Goal: Task Accomplishment & Management: Manage account settings

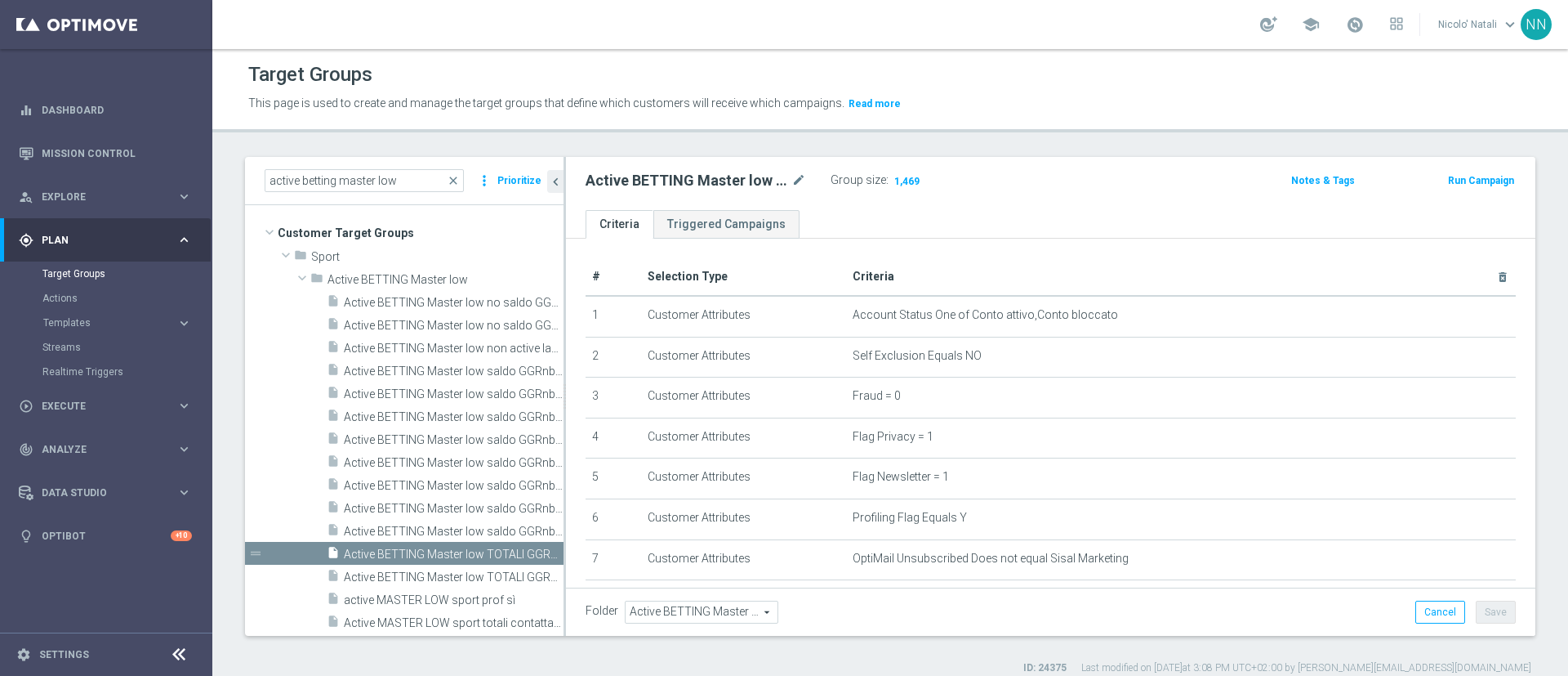
scroll to position [25, 0]
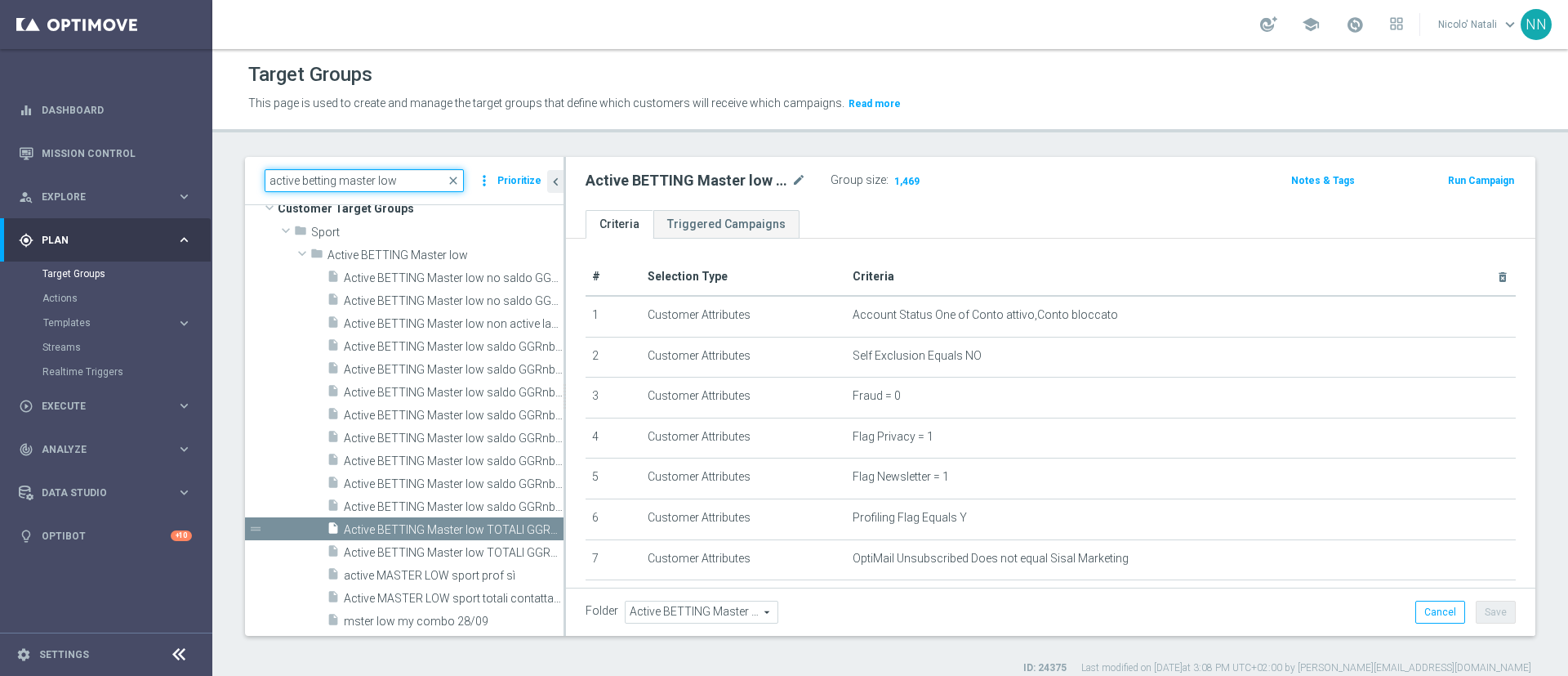
click at [370, 174] on input "active betting master low" at bounding box center [365, 180] width 200 height 23
paste input "Active BETTING nosaldo GGRnb > 0 L2W mode H-M"
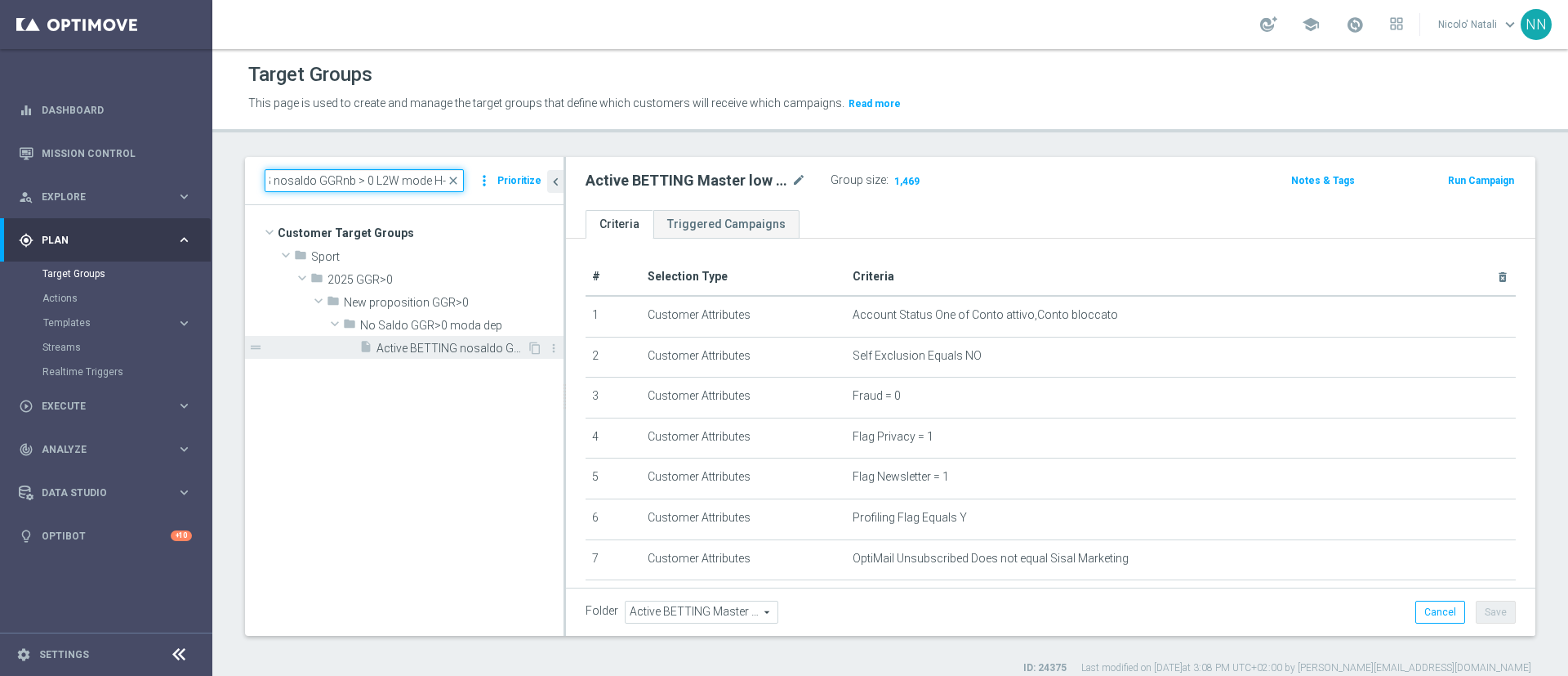
type input "Active BETTING nosaldo GGRnb > 0 L2W mode H-M"
click at [475, 337] on div "insert_drive_file Active BETTING nosaldo GGRnb > 0 L2W mode H-M" at bounding box center [444, 346] width 168 height 23
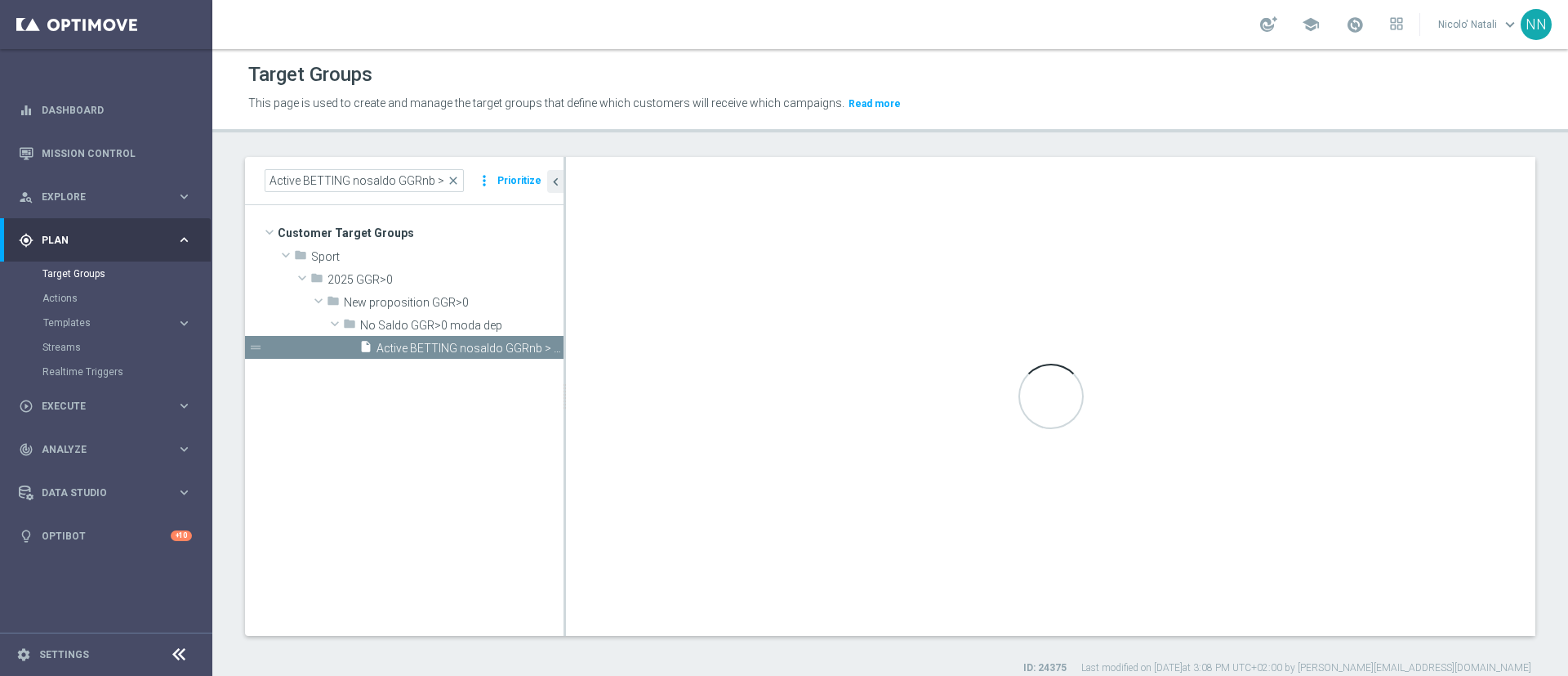
type input "No Saldo GGR>0 moda dep"
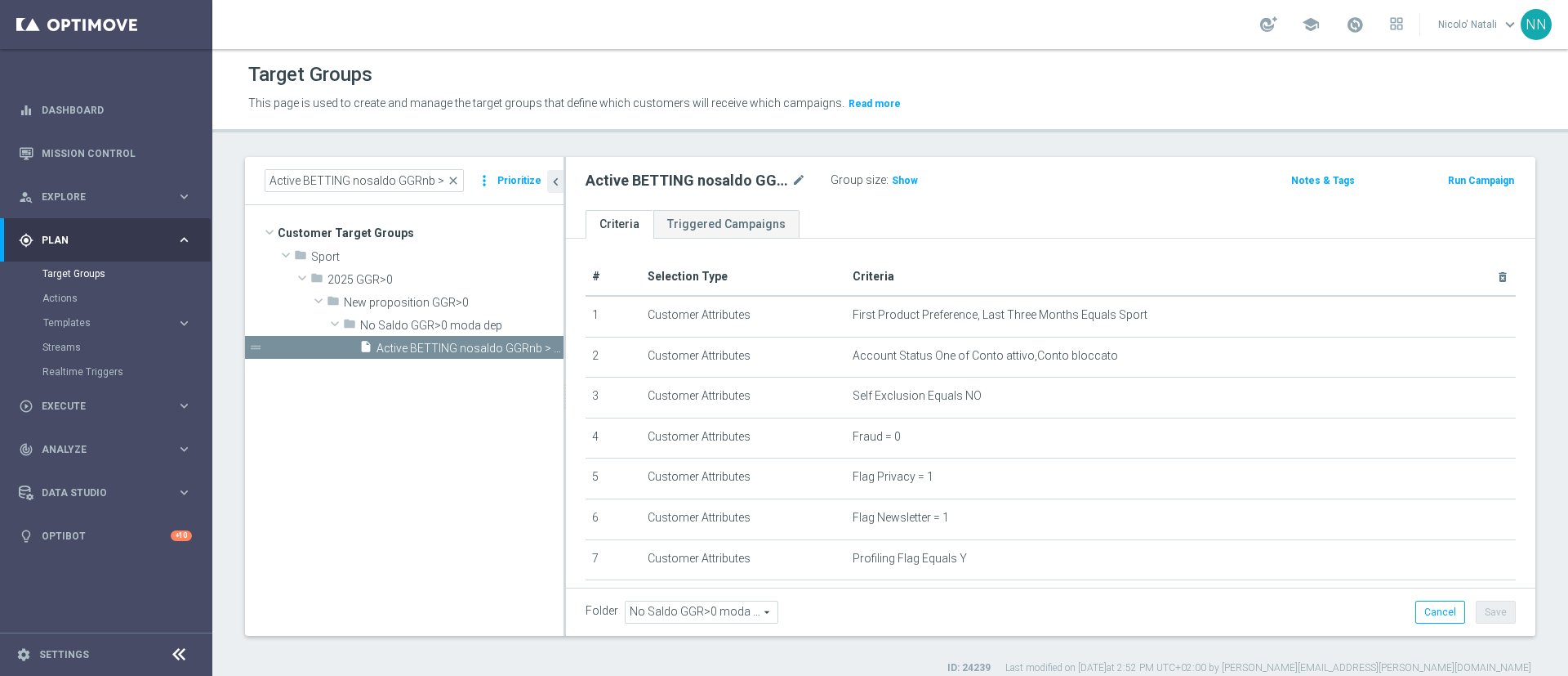
click at [912, 191] on div "Group size : Show" at bounding box center [912, 180] width 164 height 23
click at [911, 187] on h3 "Show" at bounding box center [905, 180] width 29 height 18
click at [454, 181] on span "close" at bounding box center [454, 180] width 13 height 13
click at [392, 179] on input "Active BETTING nosaldo GGRnb > 0 L2W mode H-M" at bounding box center [365, 180] width 200 height 23
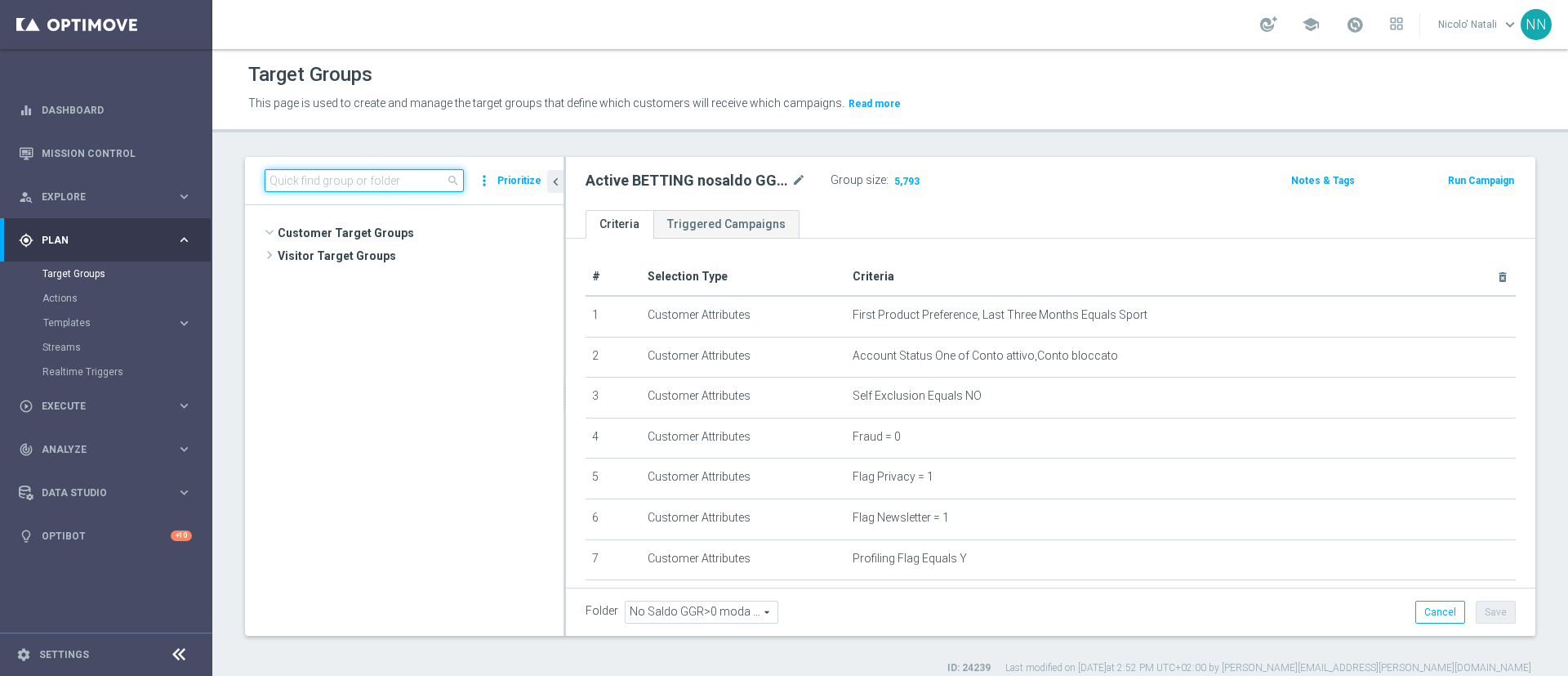
scroll to position [23512, 0]
paste input "Active BETTING TOTALI nosaldo GGRnb > 0 L2W Mode L"
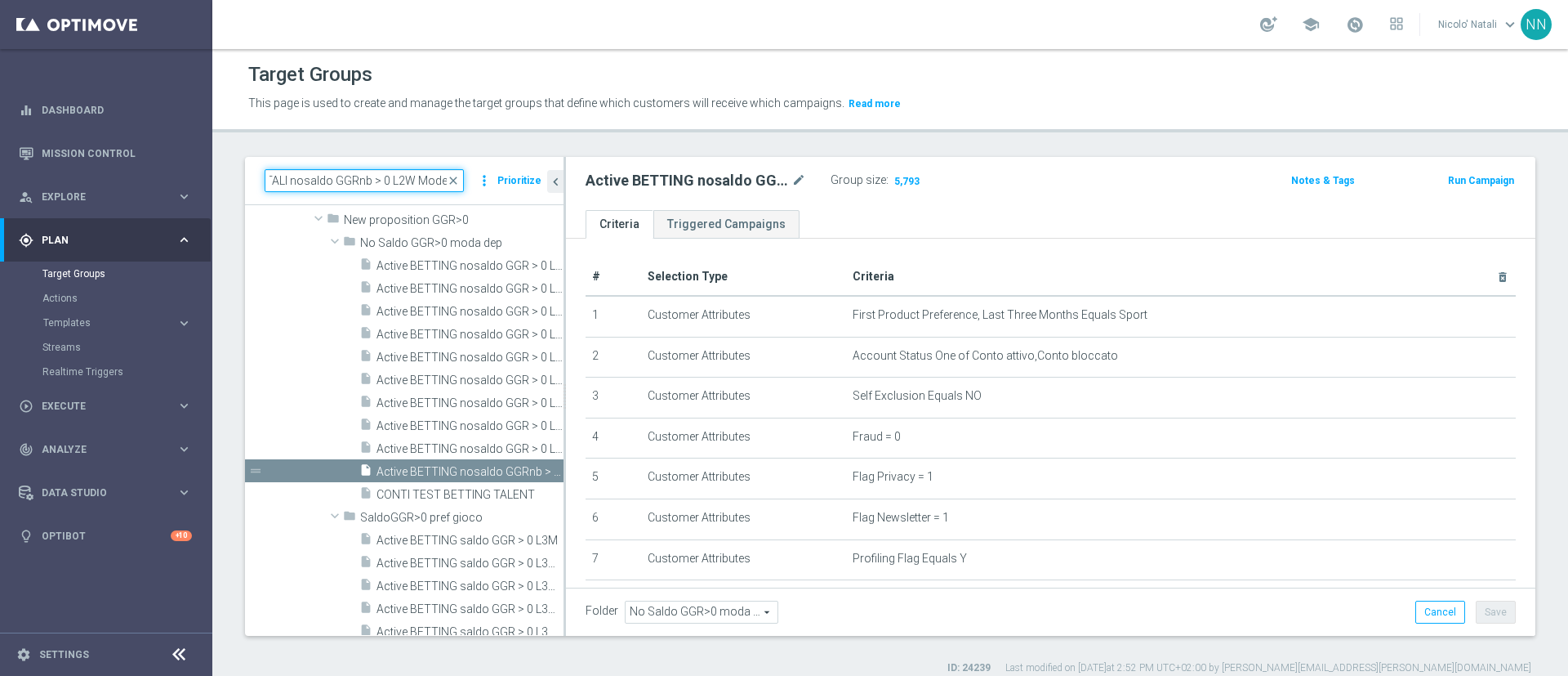
scroll to position [0, 0]
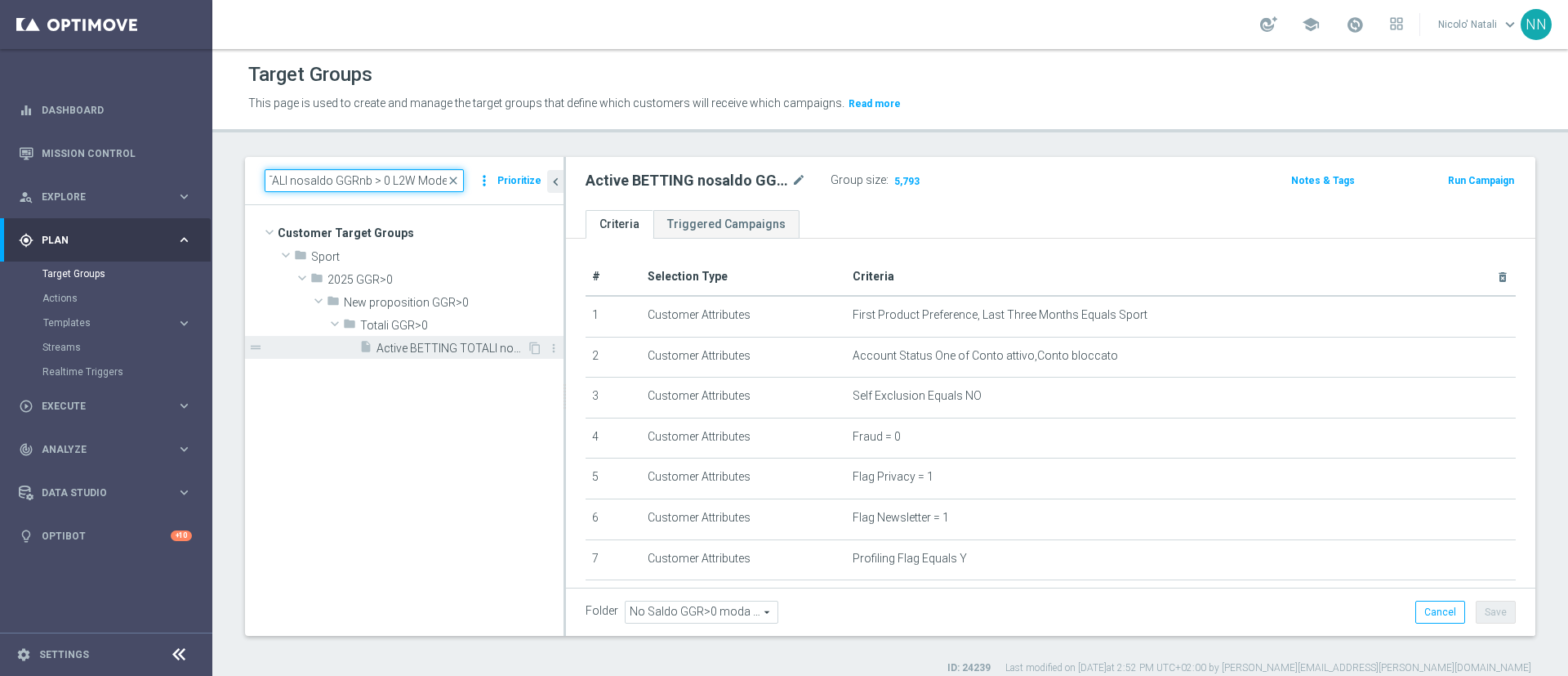
type input "Active BETTING TOTALI nosaldo GGRnb > 0 L2W Mode L"
click at [431, 343] on span "Active BETTING TOTALI nosaldo GGRnb > 0 L2W Mode L" at bounding box center [451, 348] width 150 height 14
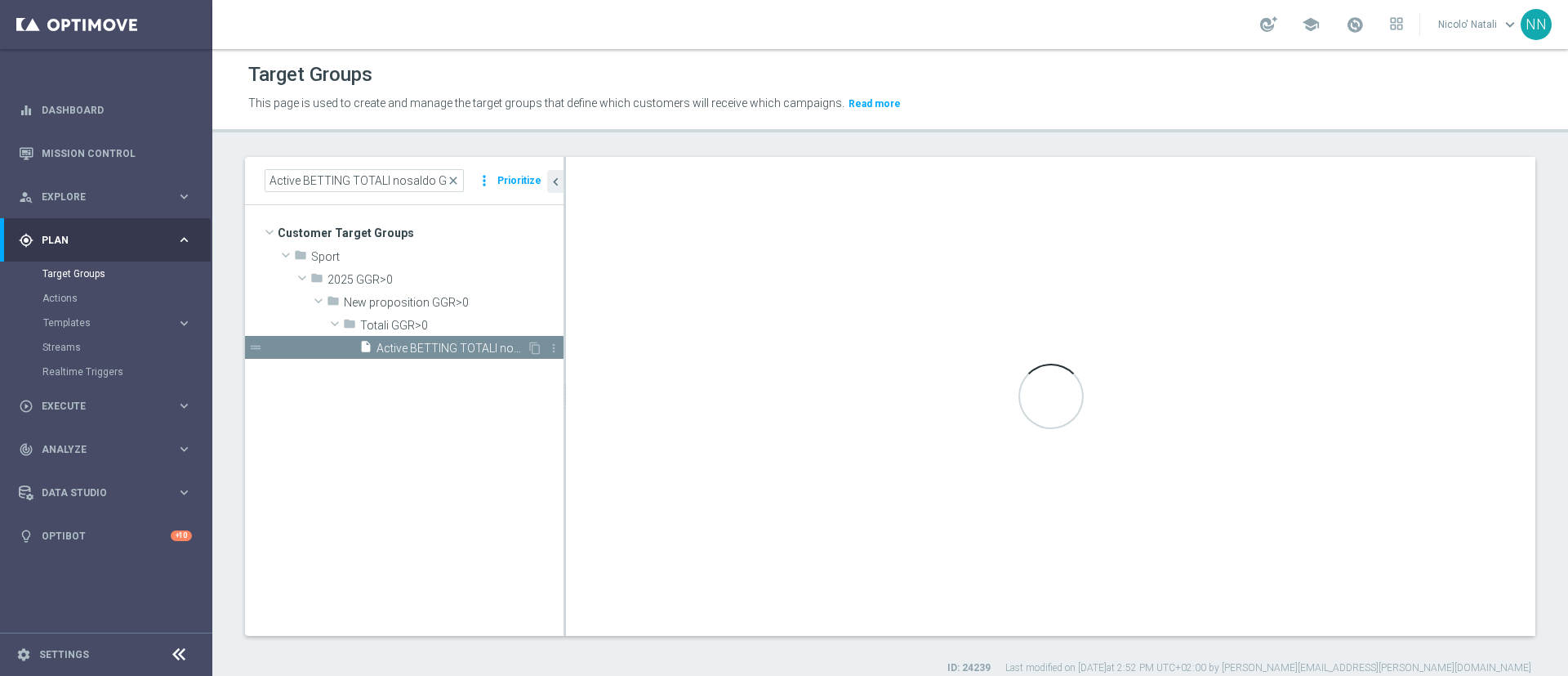
type input "Totali GGR>0"
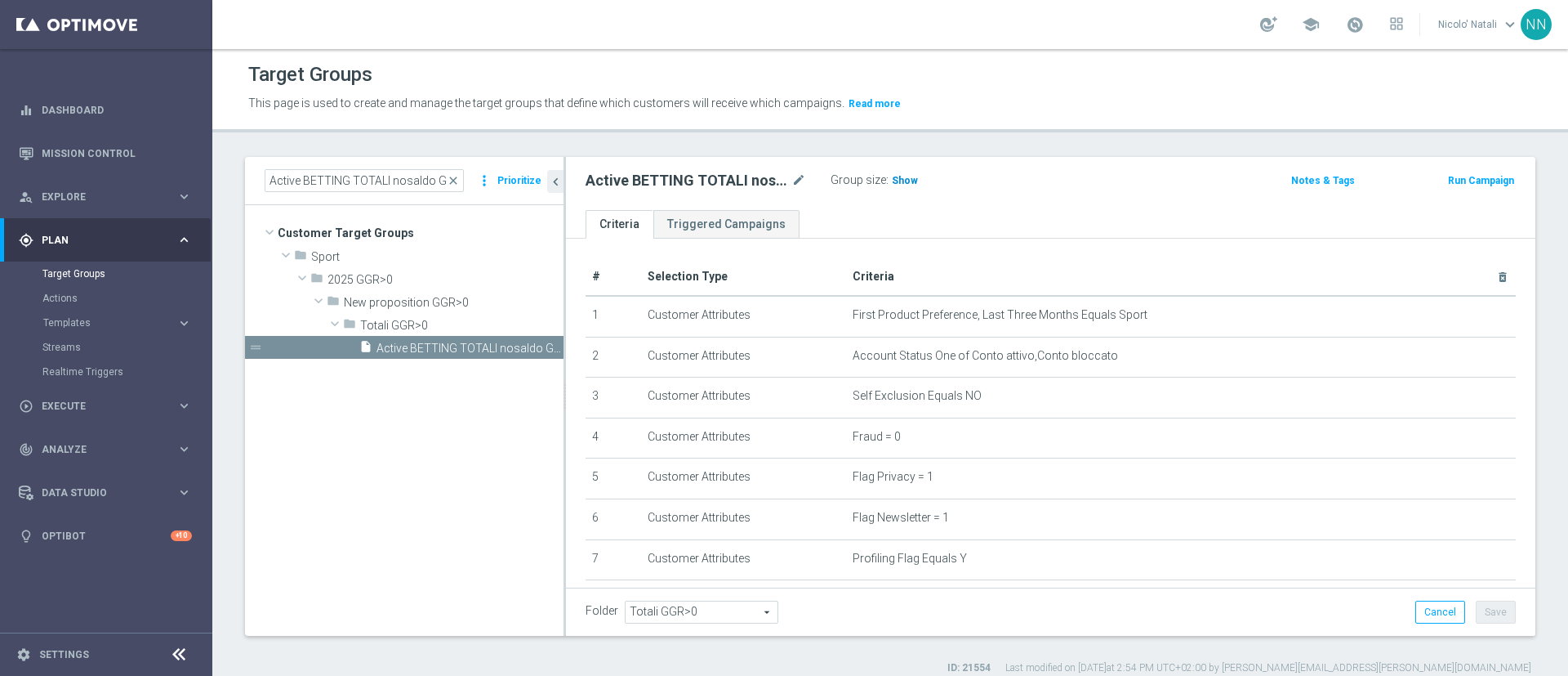
click at [914, 179] on h3 "Show" at bounding box center [905, 180] width 29 height 18
click at [395, 175] on input "Active BETTING TOTALI nosaldo GGRnb > 0 L2W Mode L" at bounding box center [365, 180] width 200 height 23
paste input "saldo GGR > 0 L3M Bonus Ratio<0,2 wag rank H-M"
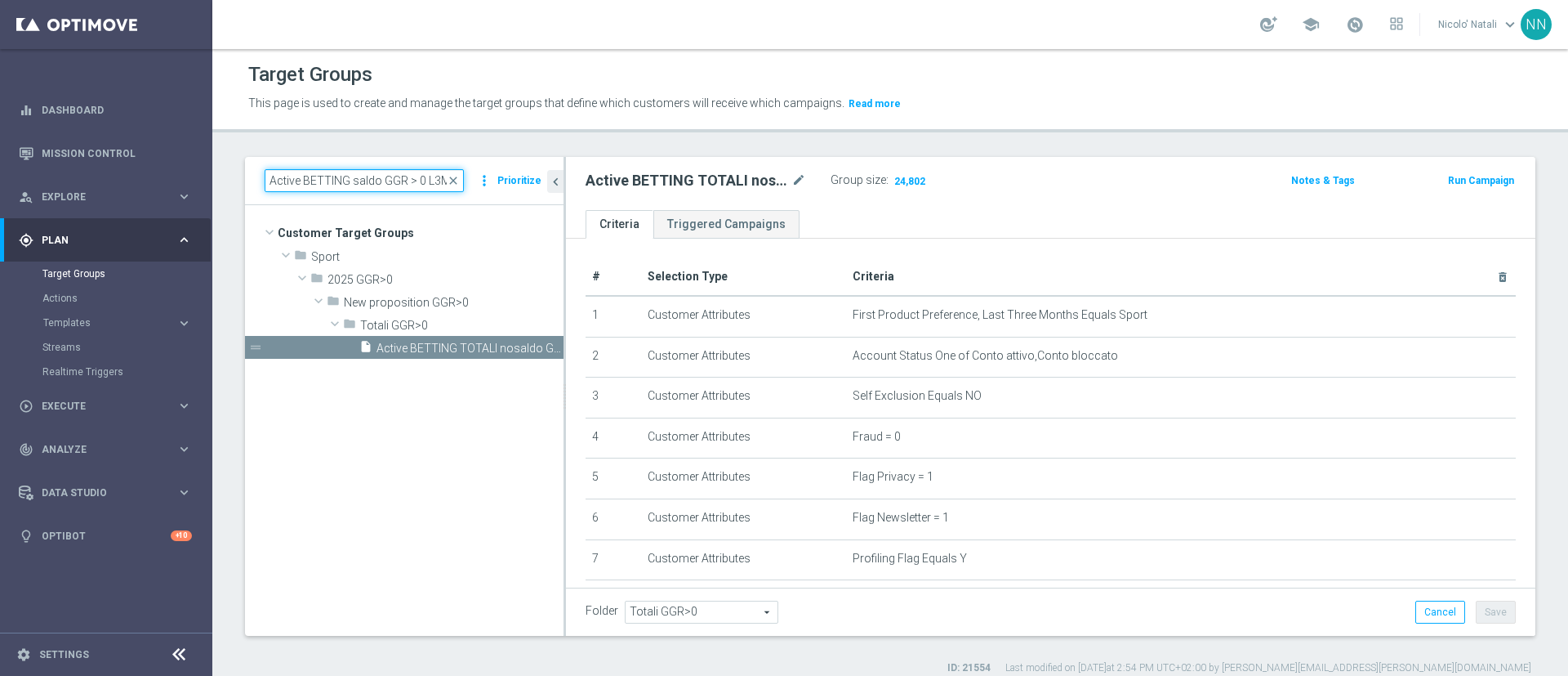
scroll to position [0, 154]
type input "Active BETTING saldo GGR > 0 L3M Bonus Ratio<0,2 wag rank H-M"
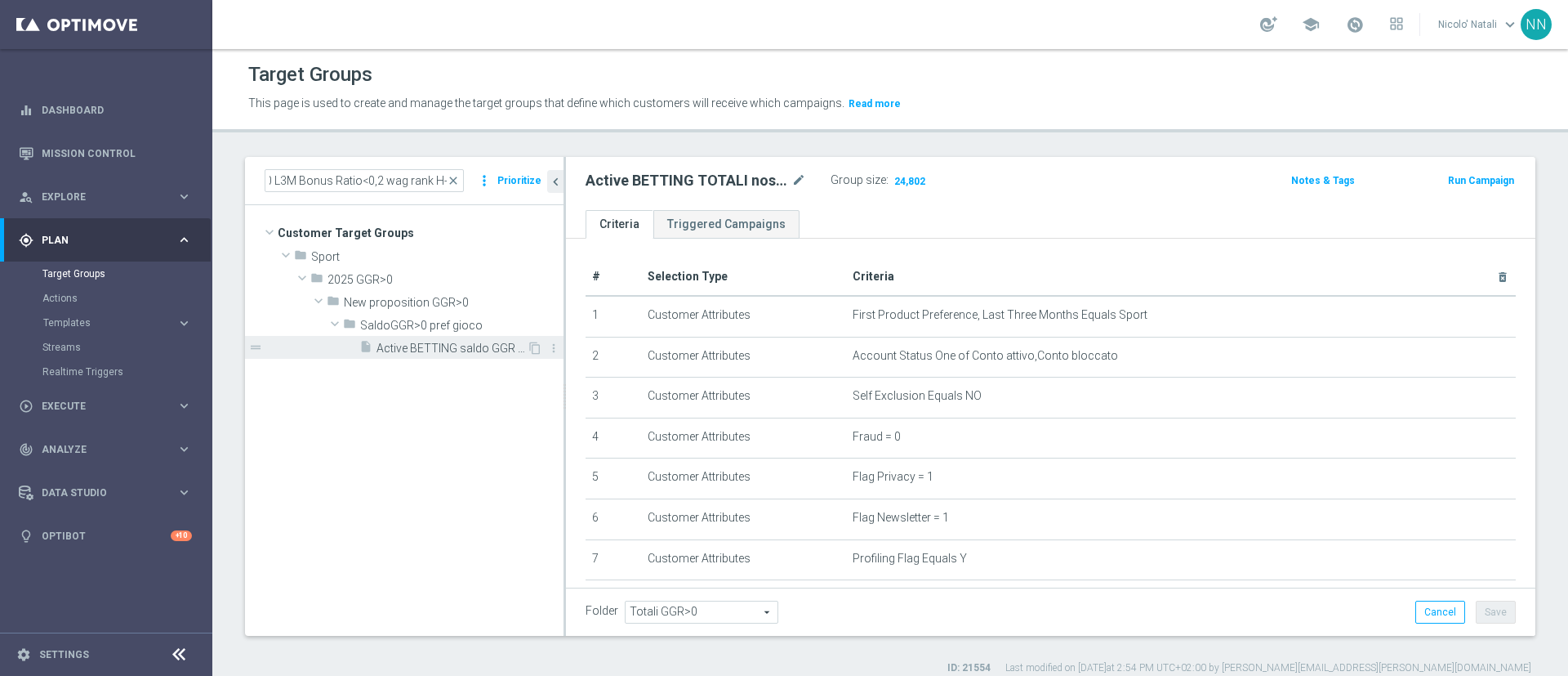
click at [445, 352] on span "Active BETTING saldo GGR > 0 L3M Bonus Ratio<0,2 wag rank H-M" at bounding box center [451, 348] width 150 height 14
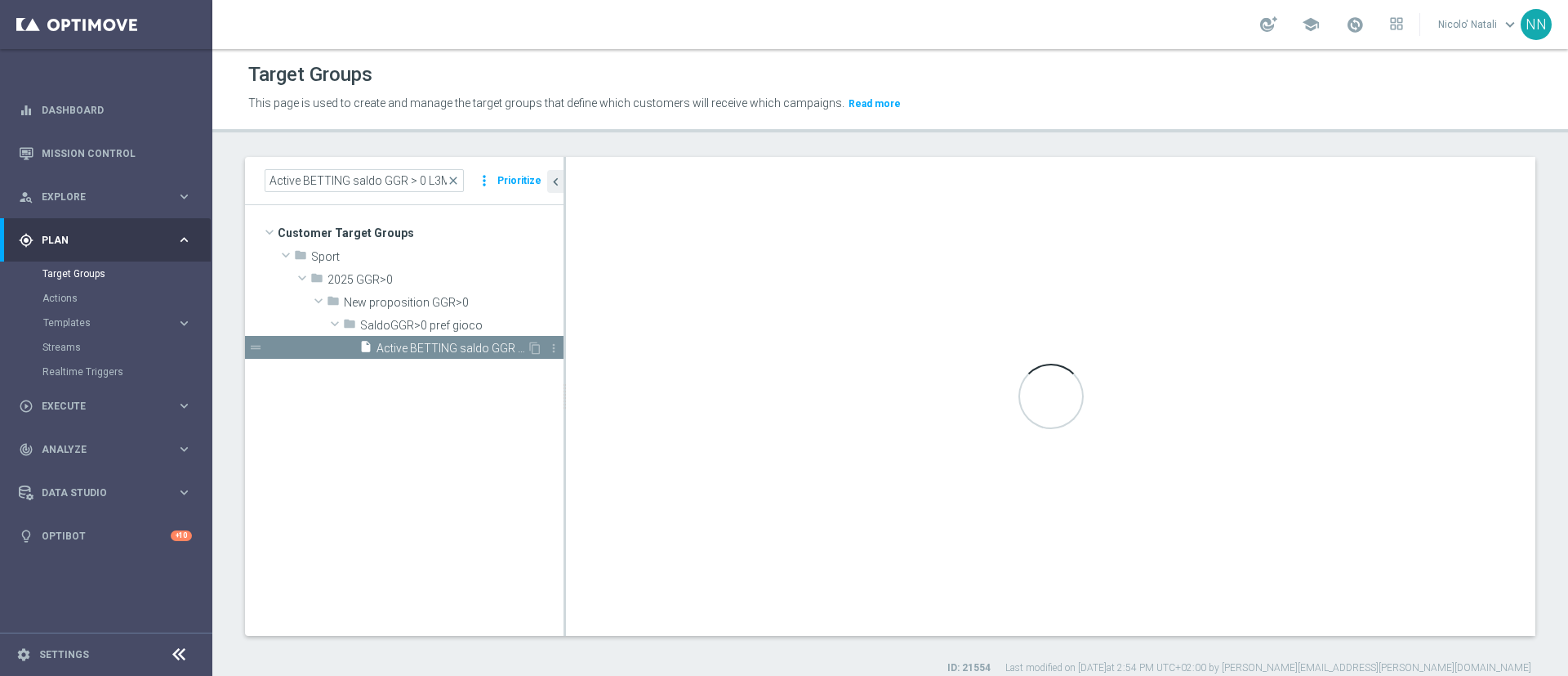
type input "SaldoGGR>0 pref gioco"
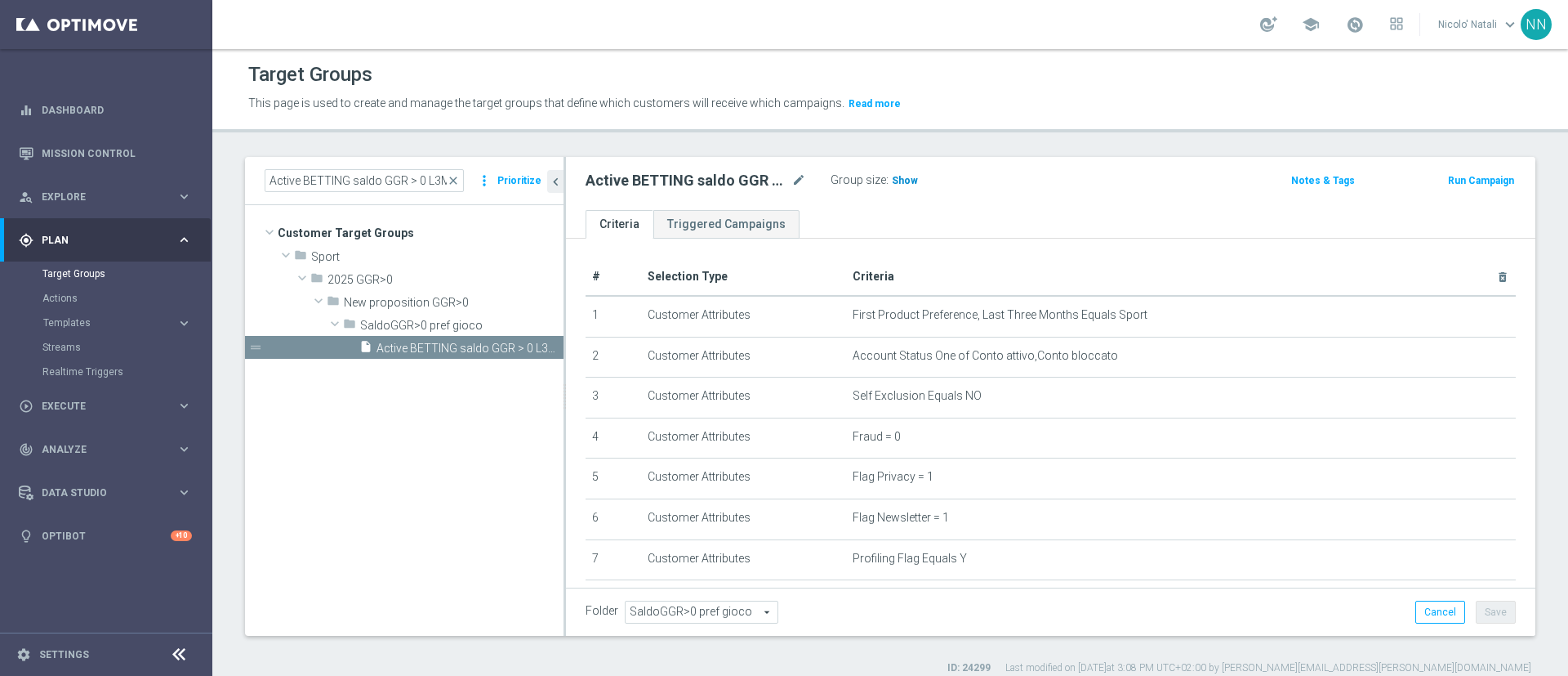
click at [906, 174] on span "Show" at bounding box center [905, 180] width 26 height 12
click at [413, 177] on input "Active BETTING saldo GGR > 0 L3M Bonus Ratio<0,2 wag rank H-M" at bounding box center [365, 180] width 200 height 23
paste input "L"
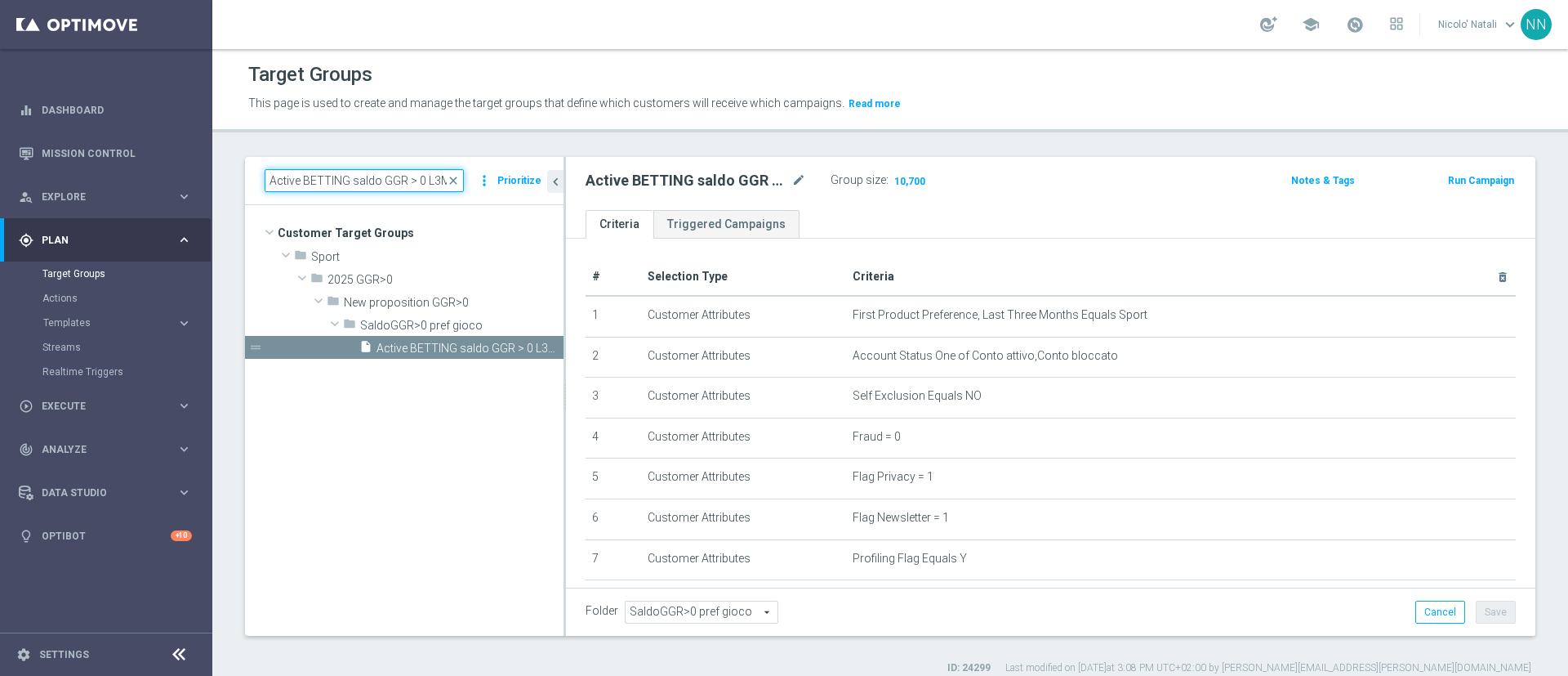
scroll to position [0, 139]
type input "Active BETTING saldo GGR > 0 L3M Bonus Ratio<0,2 wag rank L"
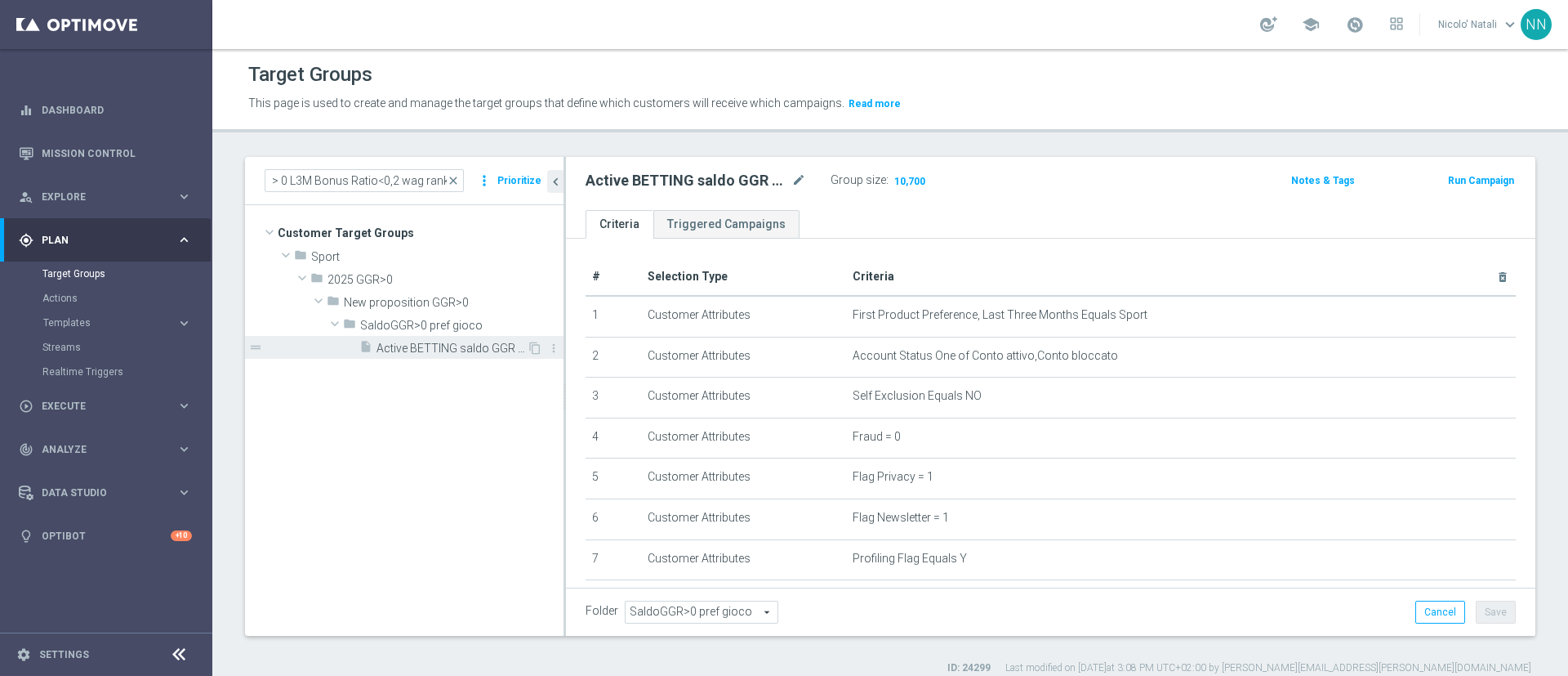
click at [468, 342] on span "Active BETTING saldo GGR > 0 L3M Bonus Ratio<0,2 wag rank L" at bounding box center [451, 348] width 150 height 14
click at [911, 188] on h3 "Show" at bounding box center [905, 180] width 29 height 18
drag, startPoint x: 459, startPoint y: 178, endPoint x: 408, endPoint y: 174, distance: 51.2
click at [458, 178] on span "close" at bounding box center [454, 180] width 13 height 13
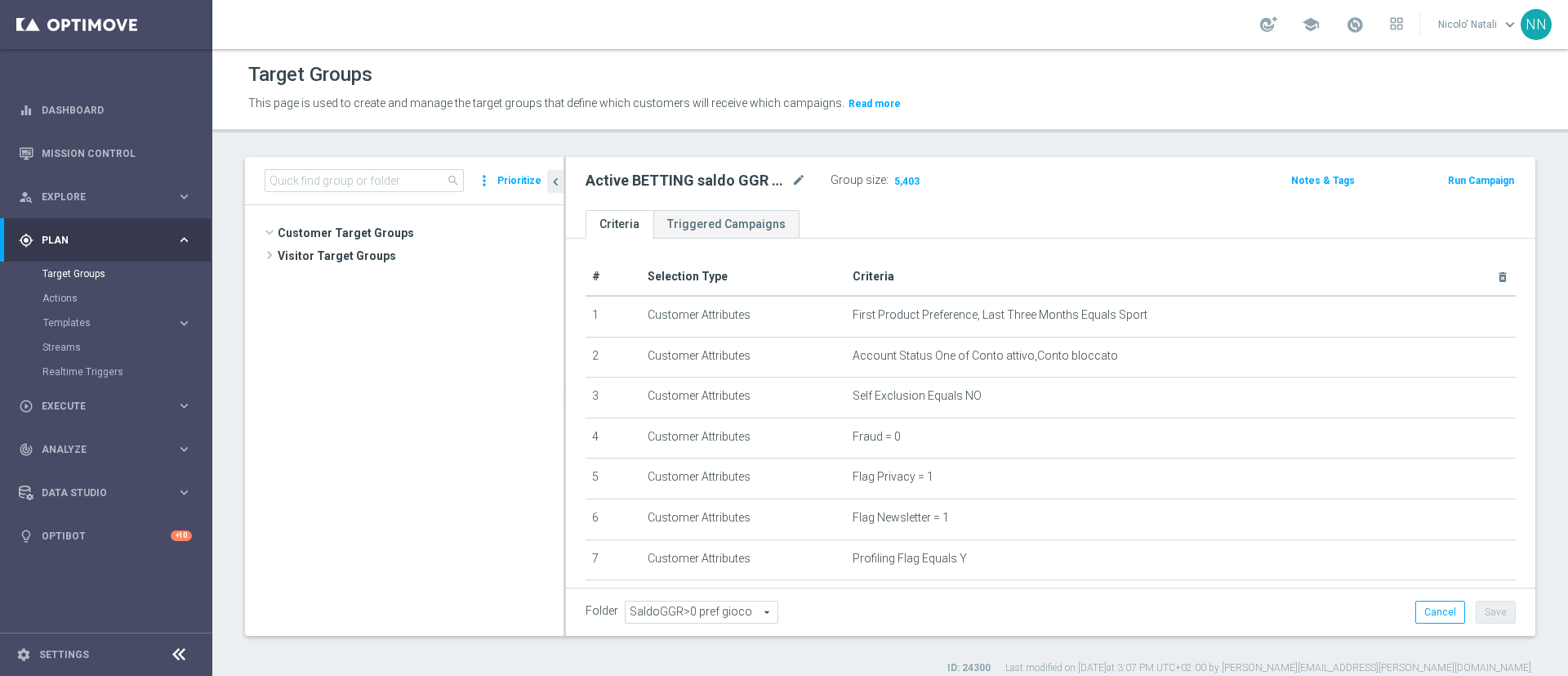
scroll to position [23661, 0]
click at [387, 169] on input at bounding box center [365, 180] width 200 height 23
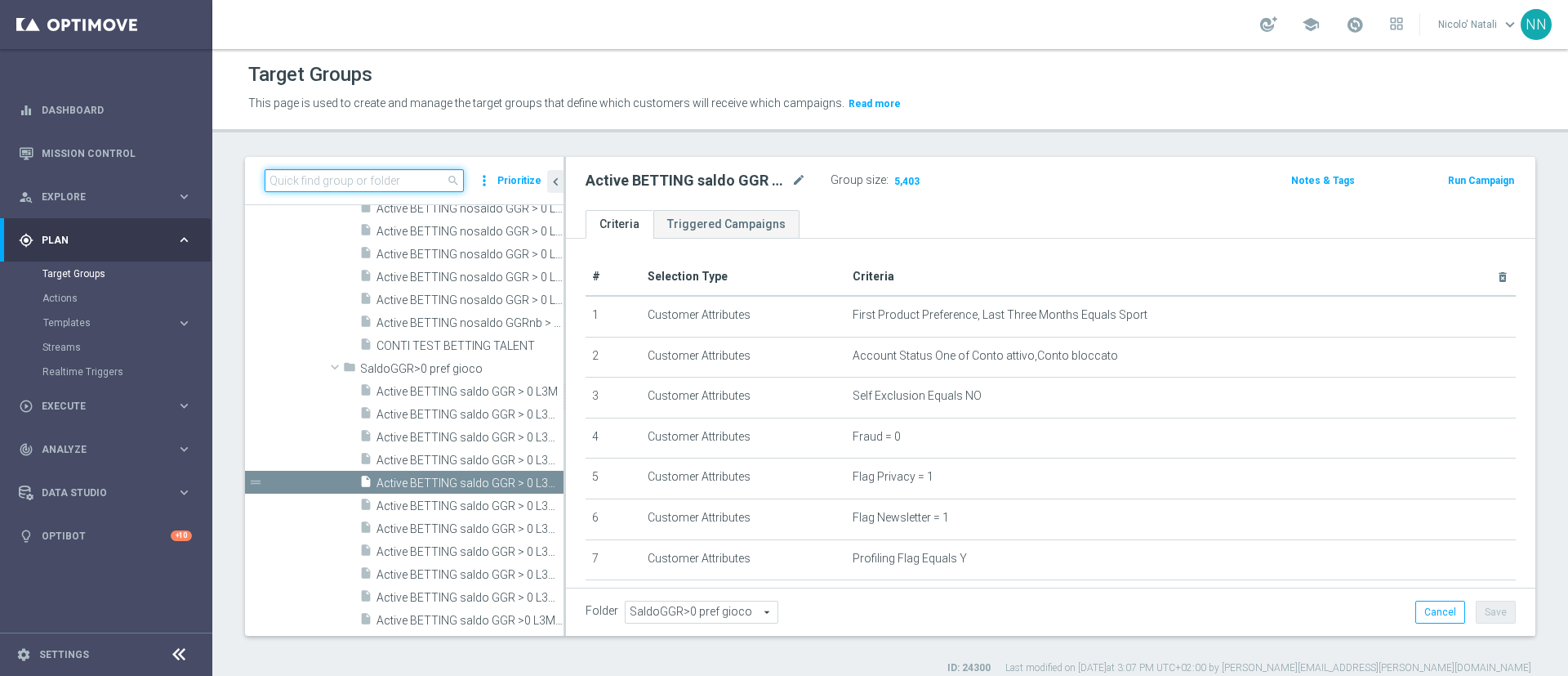
paste input "Active BETTING Master low TOTALI GGRnb>0"
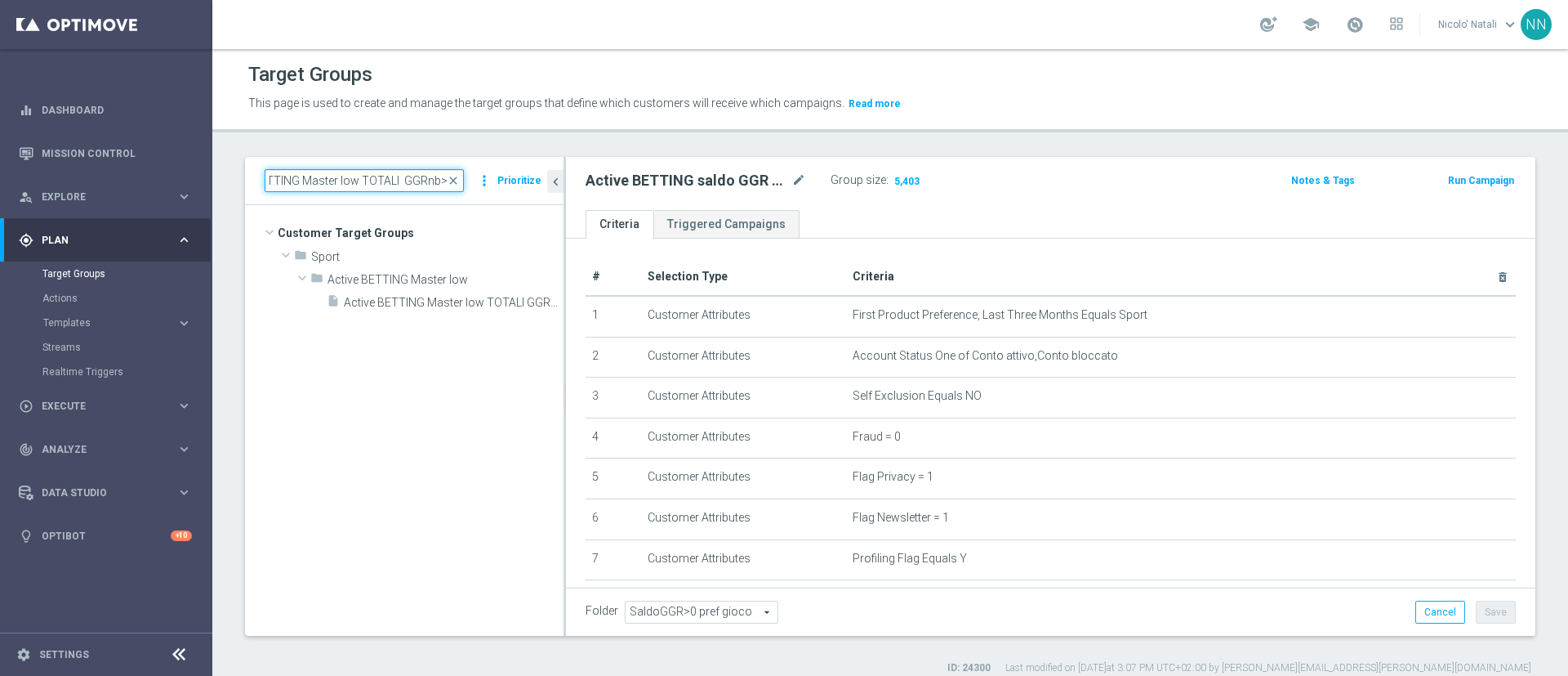
scroll to position [0, 0]
type input "Active BETTING Master low TOTALI GGRnb>0"
click at [474, 304] on span "Active BETTING Master low TOTALI GGRnb>0" at bounding box center [435, 303] width 183 height 14
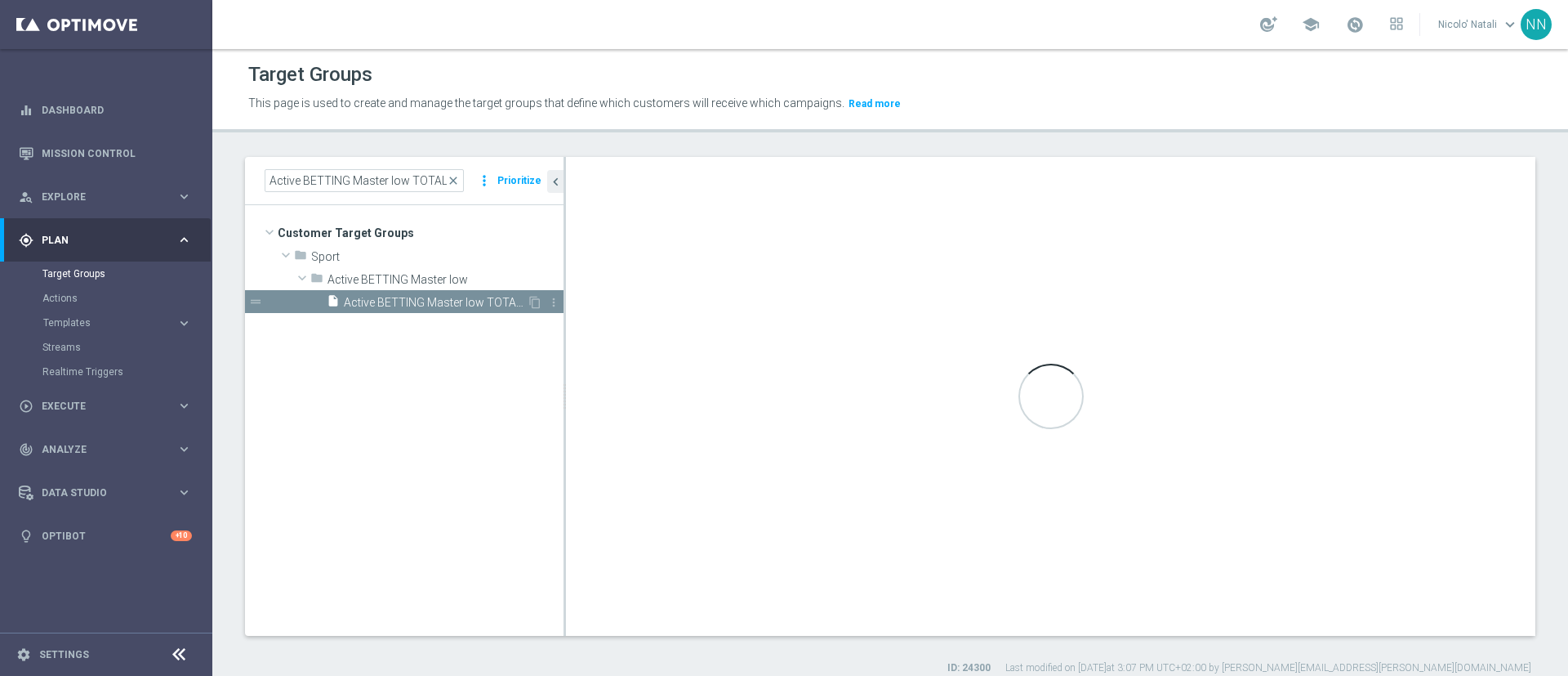
type input "Active BETTING Master low"
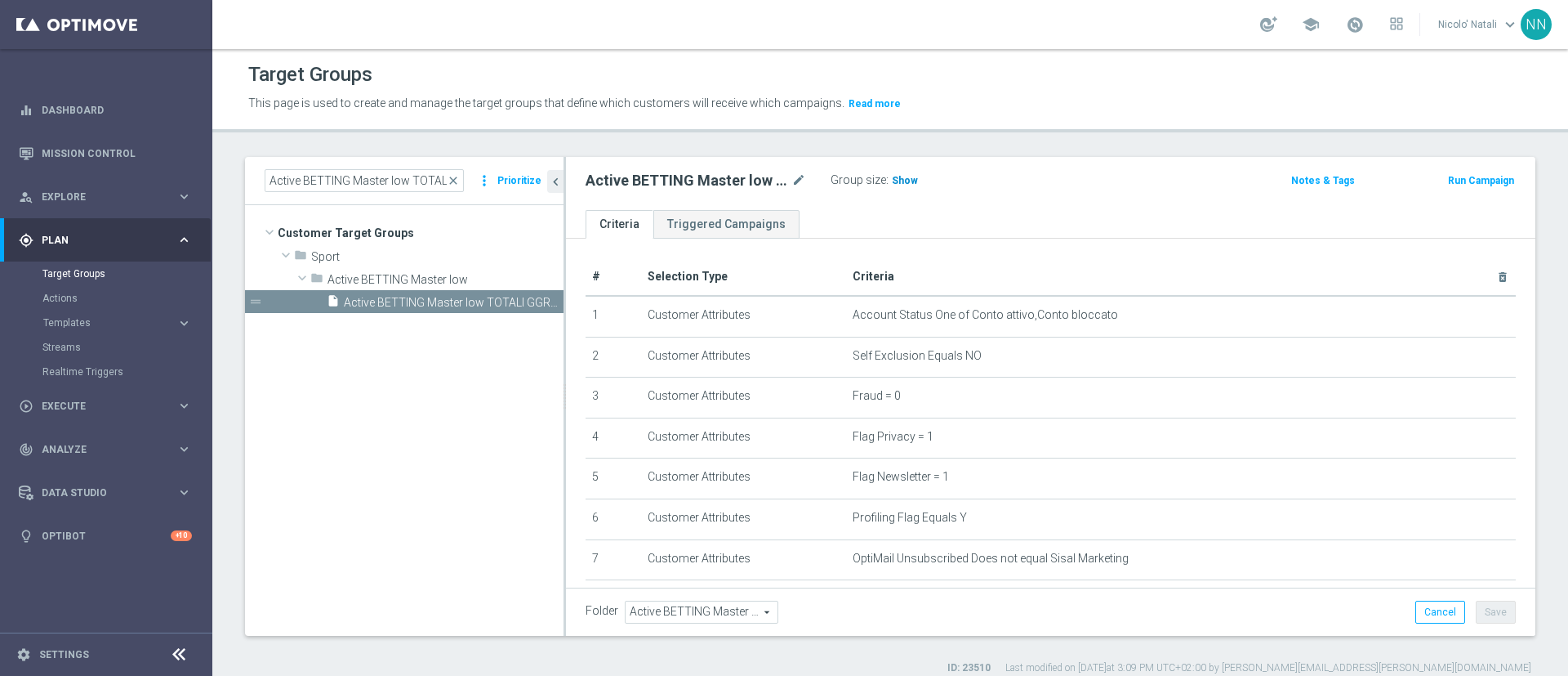
click at [909, 174] on h3 "Show" at bounding box center [905, 180] width 29 height 18
click at [443, 175] on input "Active BETTING Master low TOTALI GGRnb>0" at bounding box center [365, 180] width 200 height 23
paste input "nosaldo TOTALI GGR <= 0 WITHDRAWAL>0L2W"
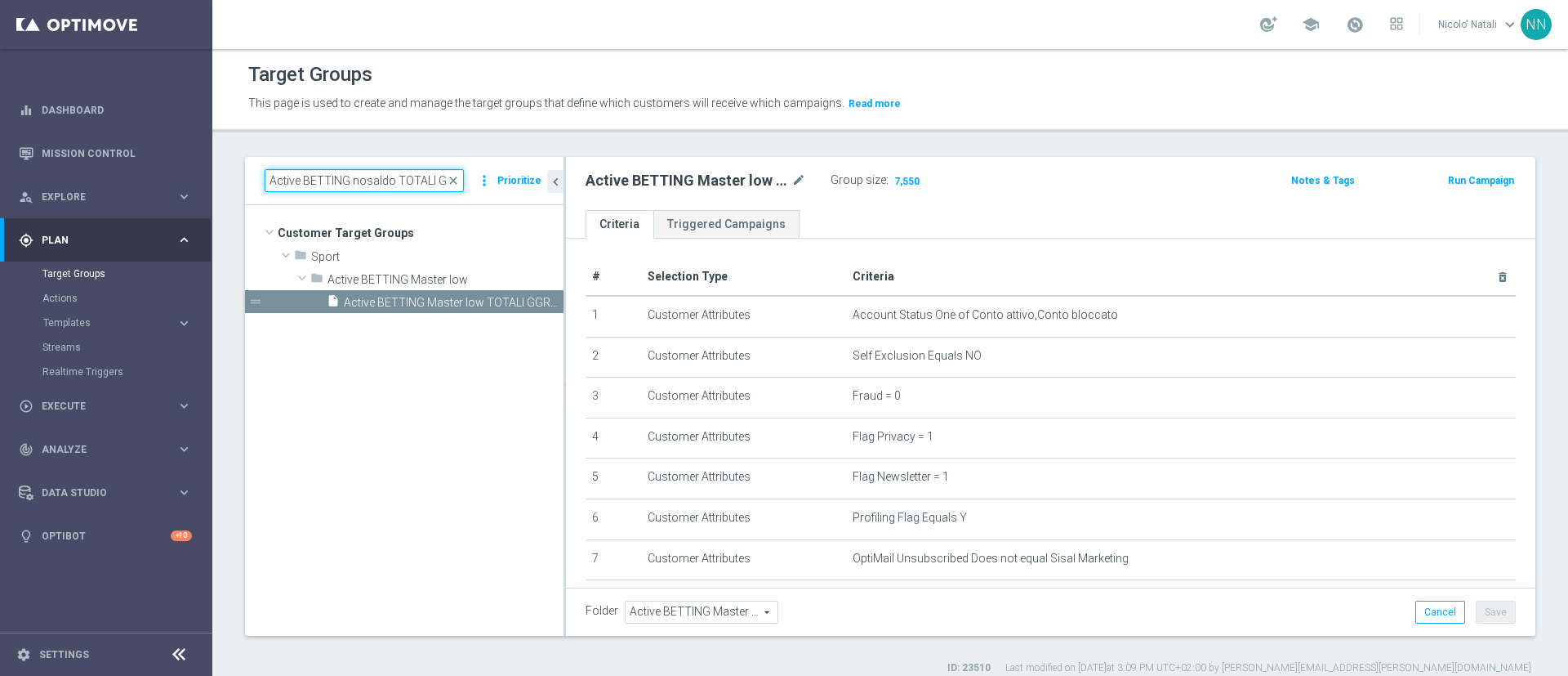
scroll to position [0, 142]
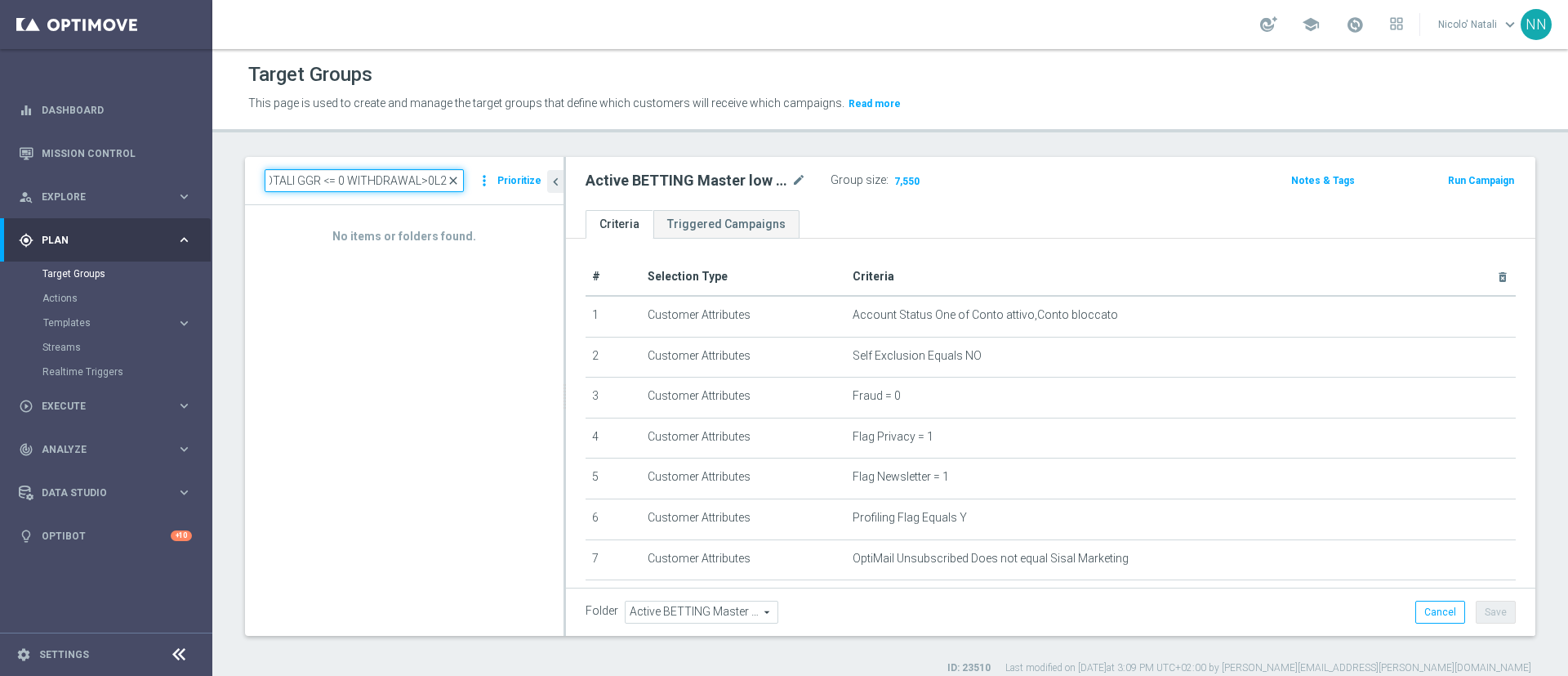
type input "Active BETTING nosaldo TOTALI GGR <= 0 WITHDRAWAL>0L2W"
click at [459, 183] on span "close" at bounding box center [454, 180] width 13 height 13
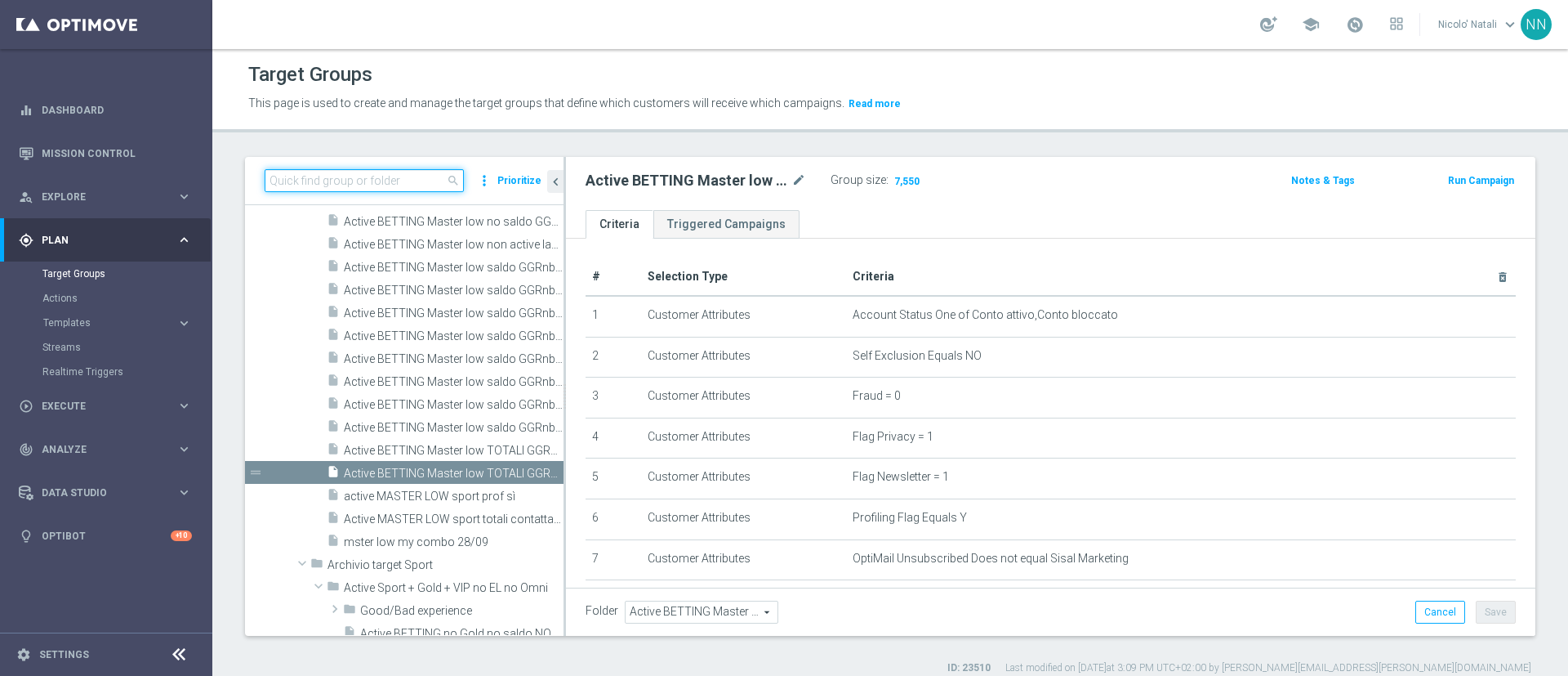
click at [325, 177] on input at bounding box center [365, 180] width 200 height 23
paste input "Active BETTING nosaldo TOTALI GGR <= 0 WITHDRAWAL>0L2W"
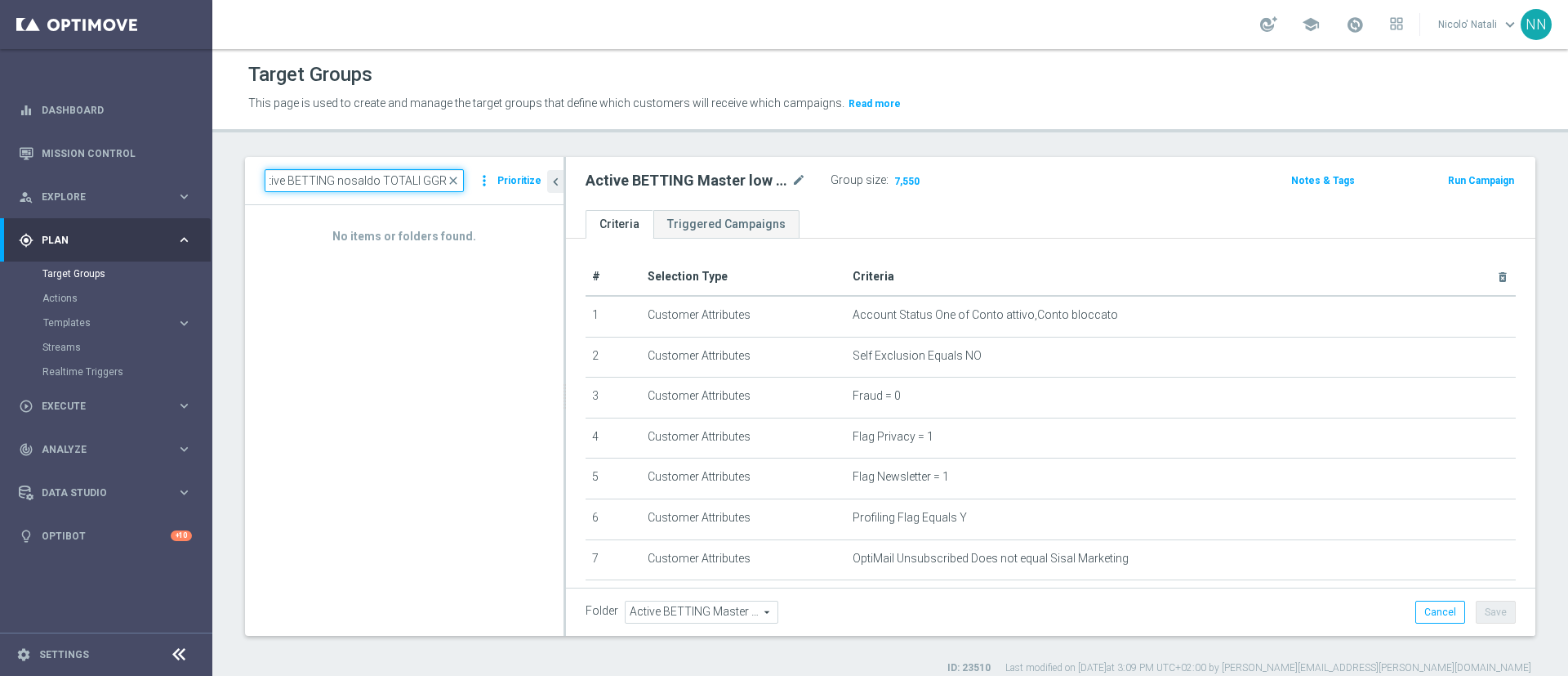
scroll to position [0, 10]
type input "Active BETTING nosaldo TOTALI GGR"
click at [418, 170] on input "Active BETTING nosaldo TOTALI GGR" at bounding box center [365, 180] width 200 height 23
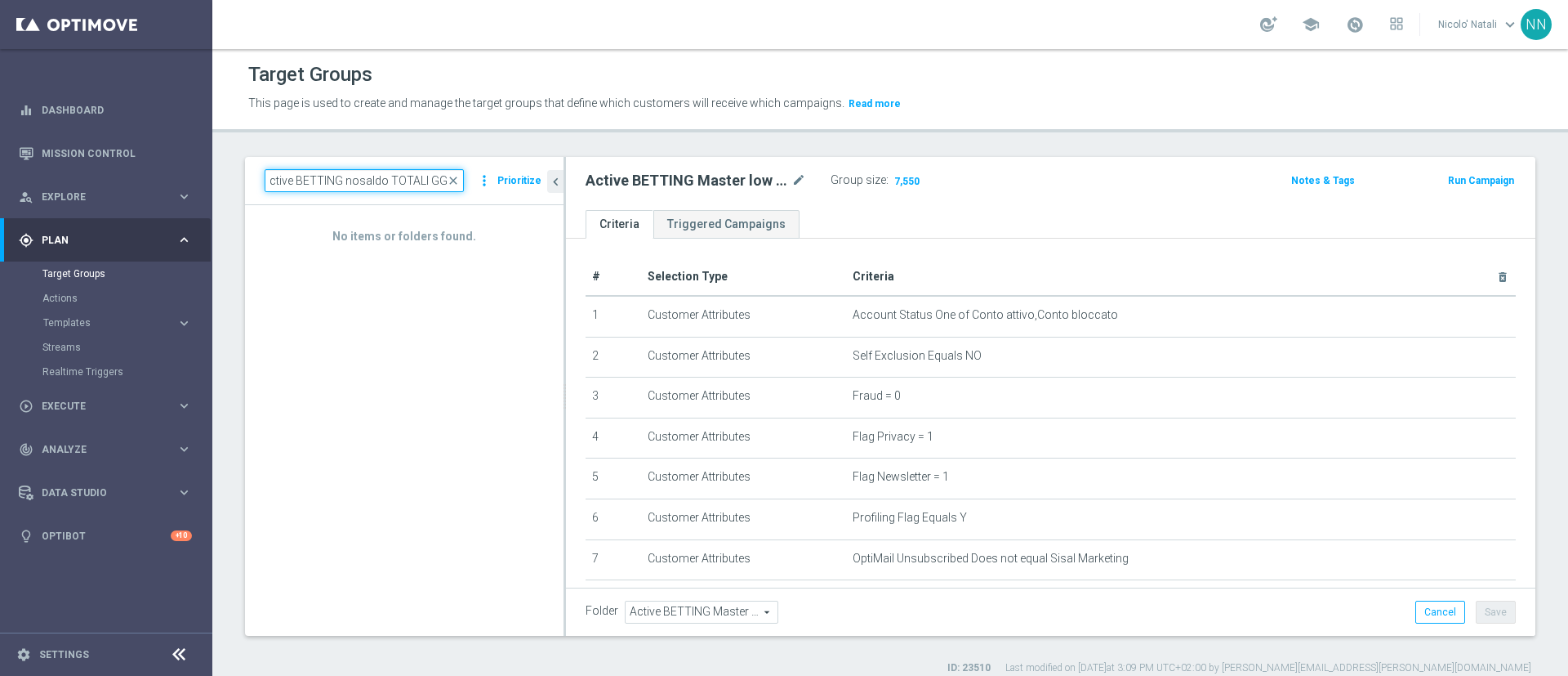
click at [418, 170] on input "Active BETTING nosaldo TOTALI GGR" at bounding box center [365, 180] width 200 height 23
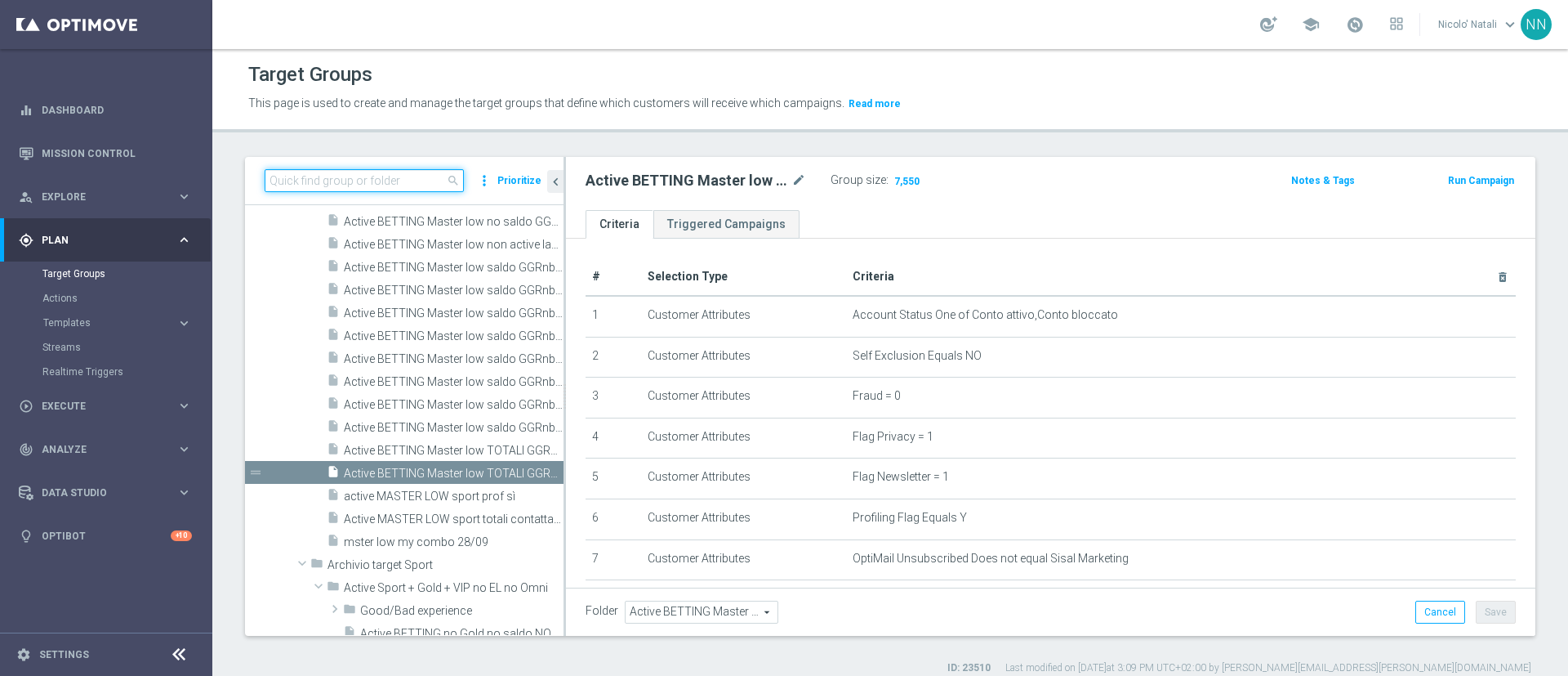
paste input "Active BETTING nosaldo GGR <= 0 WITHDRAWAL>0L2W"
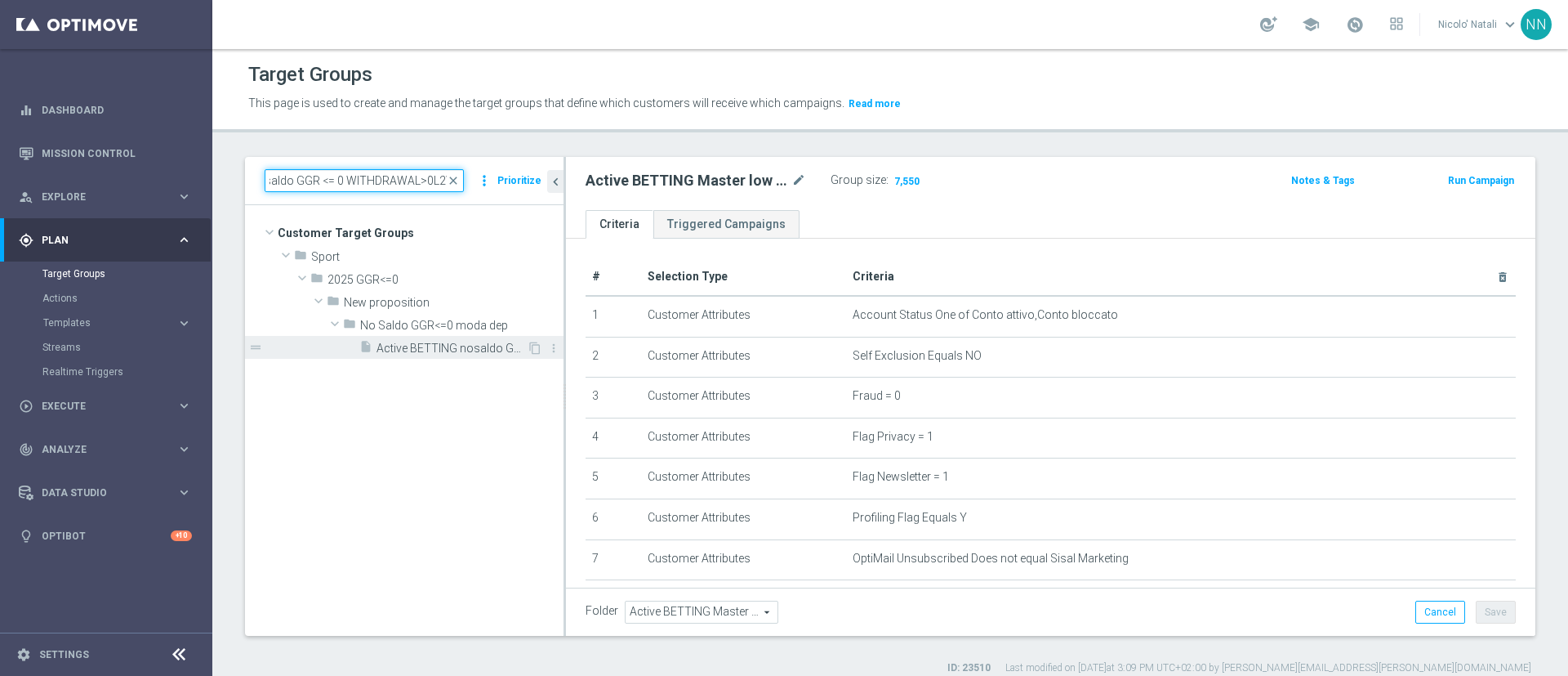
type input "Active BETTING nosaldo GGR <= 0 WITHDRAWAL>0L2W"
click at [423, 341] on span "Active BETTING nosaldo GGR <= 0 WITHDRAWAL>0L2W" at bounding box center [451, 348] width 150 height 14
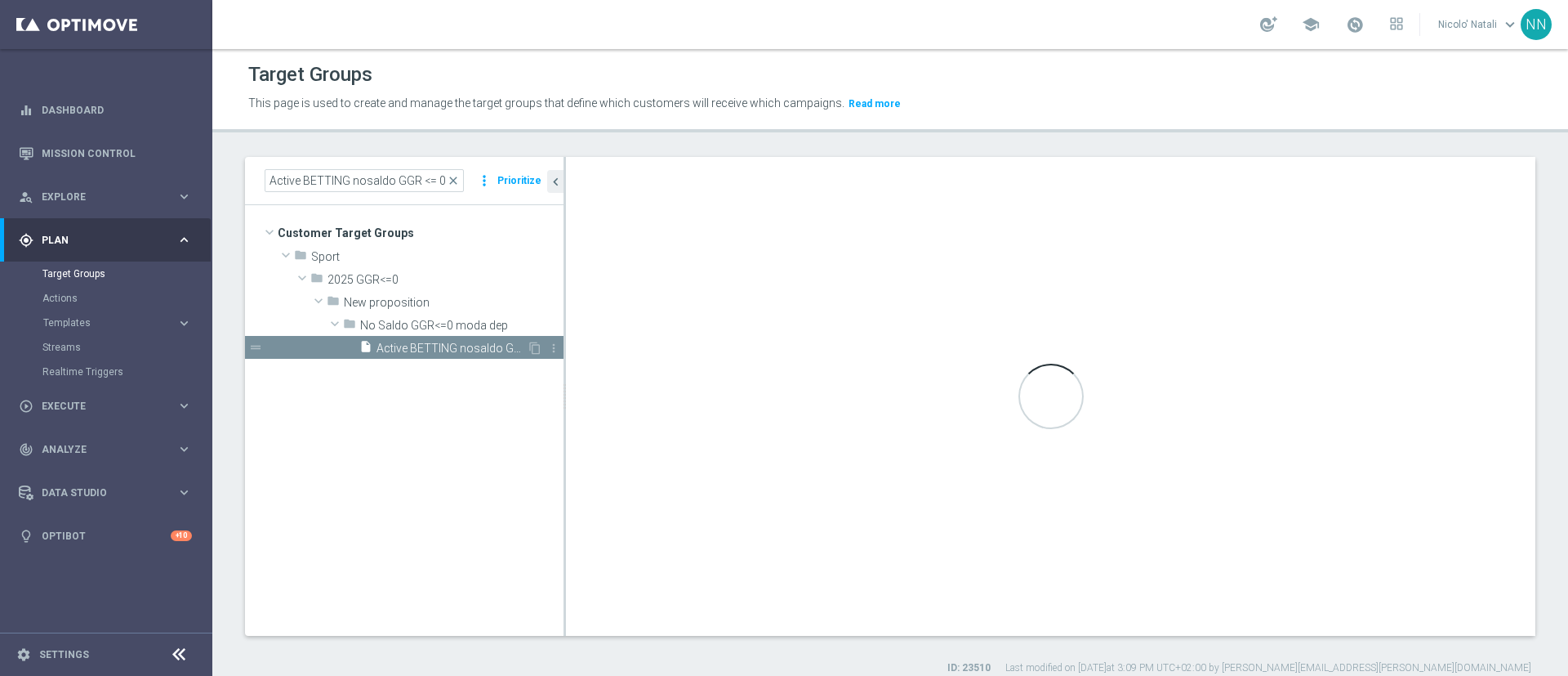
type input "No Saldo GGR<=0 moda dep"
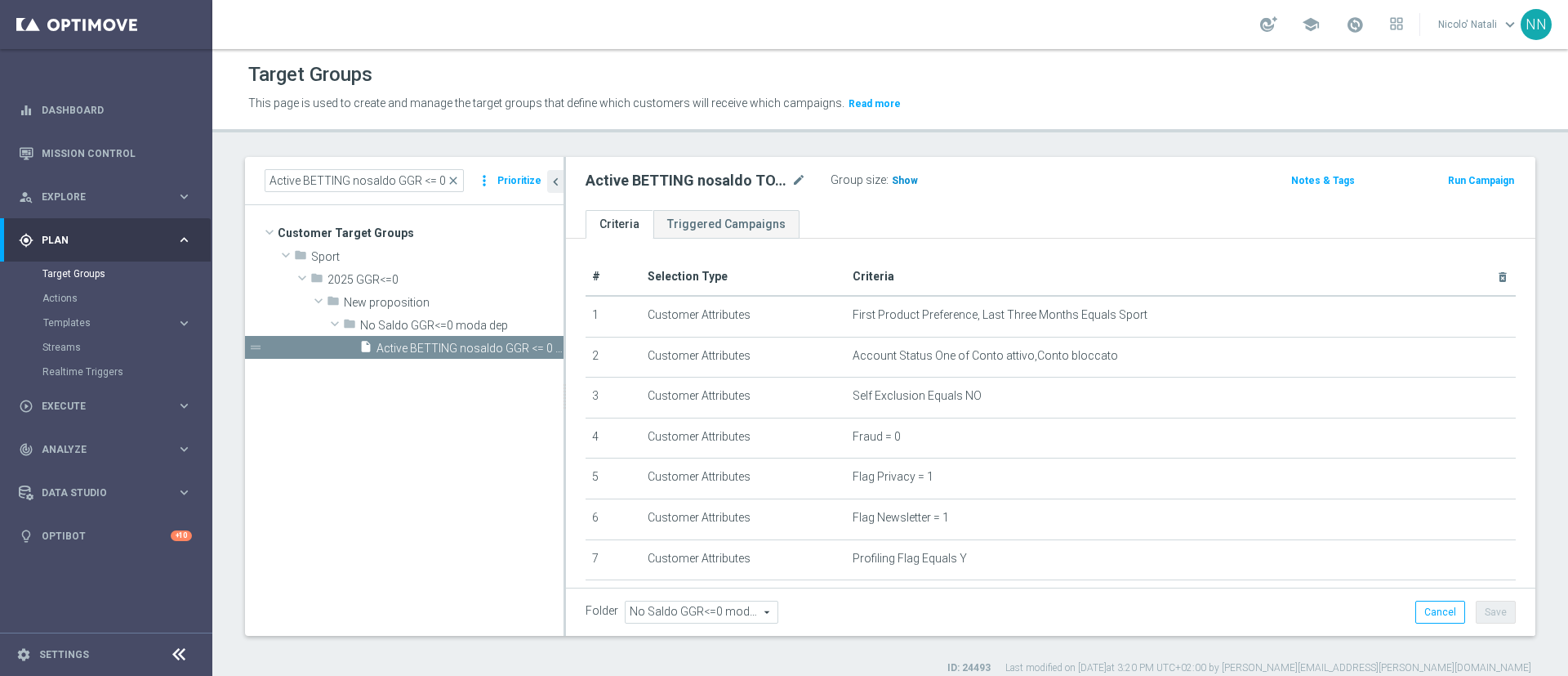
click at [913, 179] on span "Show" at bounding box center [905, 180] width 26 height 12
